Goal: Find specific page/section: Find specific page/section

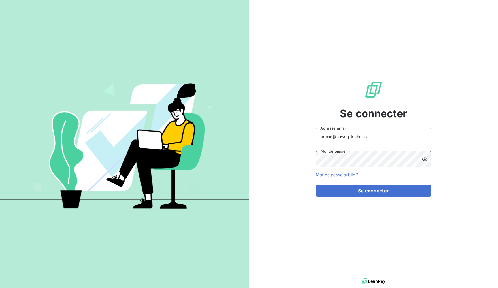
click at [373, 191] on button "Se connecter" at bounding box center [373, 191] width 115 height 12
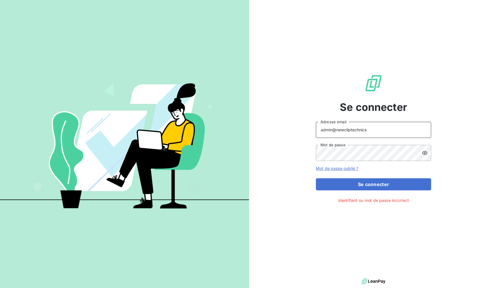
click at [354, 130] on input "admin@newcliptechnics" at bounding box center [373, 130] width 115 height 16
paste input "Clicsysteme"
click at [339, 129] on input "admin@Clicsystemes" at bounding box center [373, 130] width 115 height 16
type input "admin@clicsystemes"
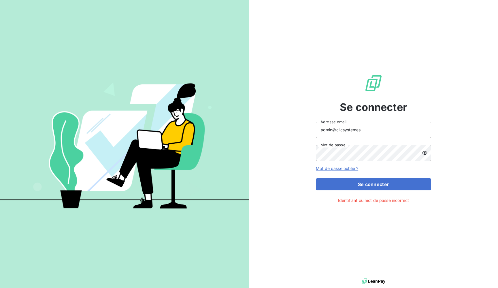
click at [332, 113] on div "Se connecter admin@clicsystemes Adresse email Mot de passe Mot de passe oublié …" at bounding box center [373, 138] width 115 height 277
click at [373, 184] on button "Se connecter" at bounding box center [373, 184] width 115 height 12
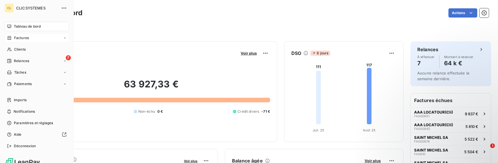
click at [25, 39] on span "Factures" at bounding box center [21, 37] width 15 height 5
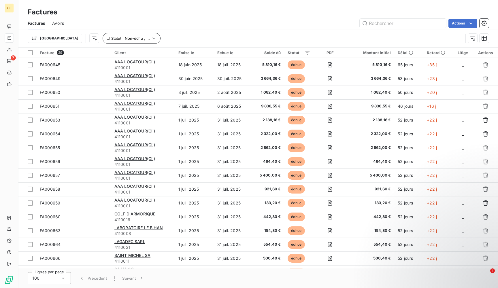
click at [108, 41] on button "Statut : Non-échu , ..." at bounding box center [132, 38] width 58 height 11
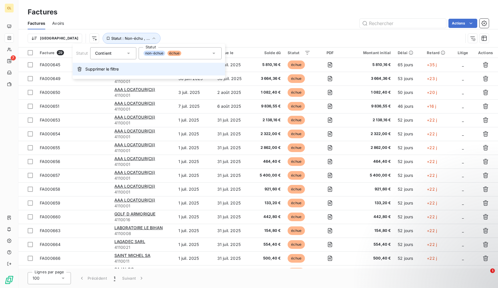
click at [100, 70] on span "Supprimer le filtre" at bounding box center [101, 69] width 33 height 6
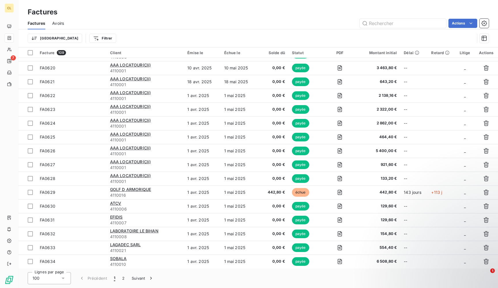
scroll to position [1172, 0]
click at [122, 280] on button "2" at bounding box center [123, 278] width 9 height 12
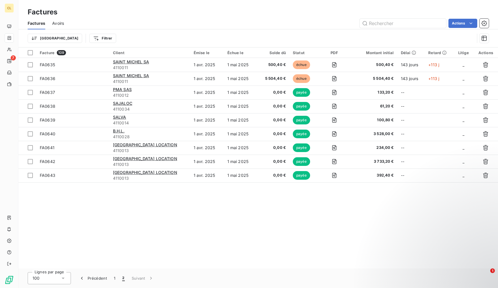
scroll to position [0, 0]
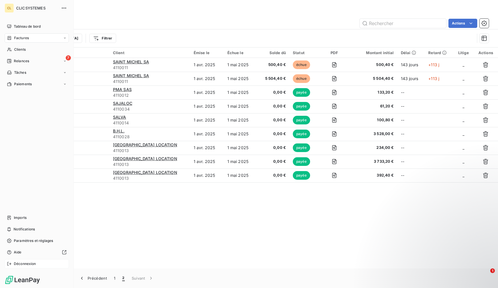
click at [9, 264] on icon at bounding box center [9, 264] width 5 height 5
